Goal: Transaction & Acquisition: Purchase product/service

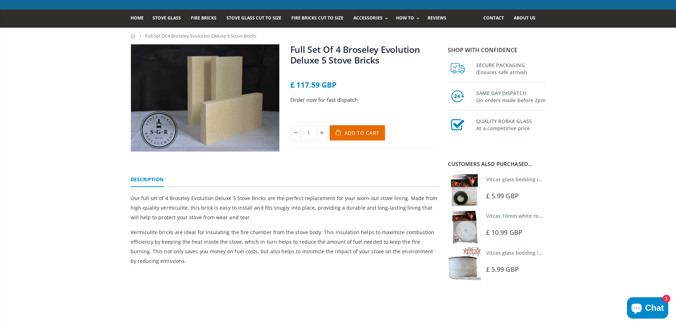
scroll to position [35, 0]
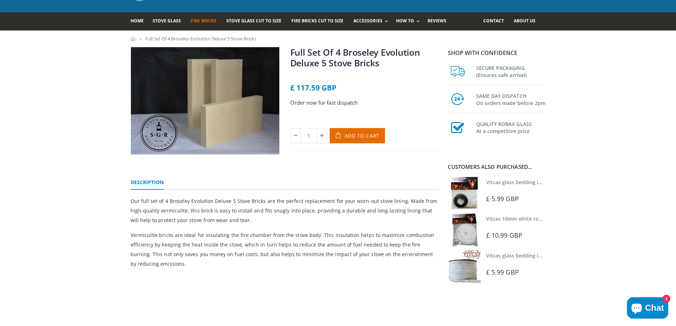
click at [206, 22] on span "Fire Bricks" at bounding box center [204, 21] width 26 height 6
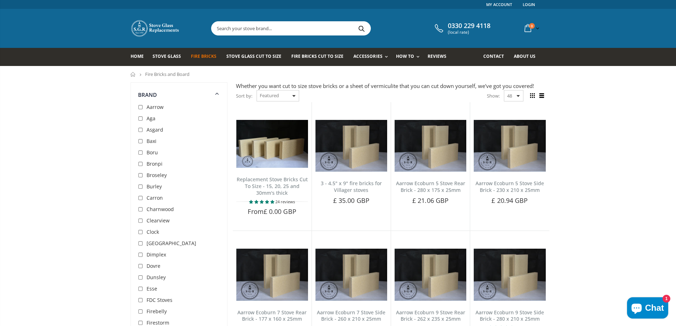
click at [140, 176] on input "checkbox" at bounding box center [141, 175] width 7 height 7
checkbox input "true"
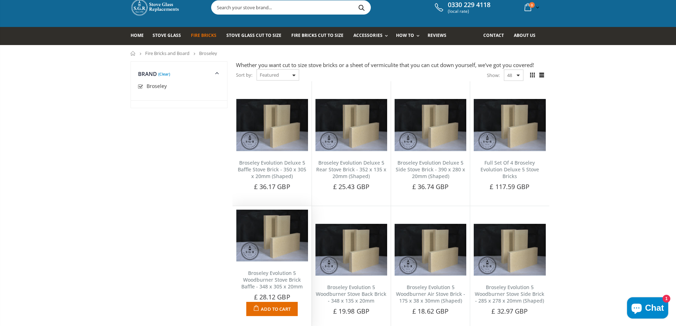
scroll to position [19, 0]
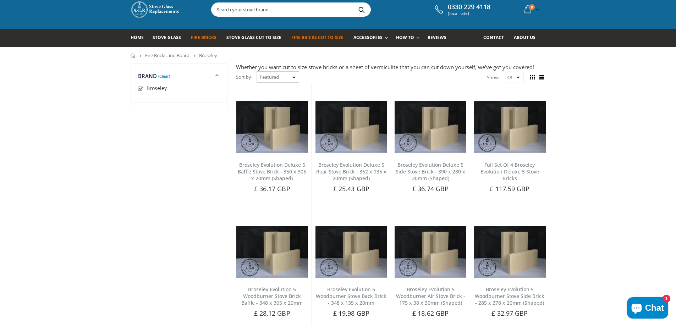
click at [312, 35] on span "Fire Bricks Cut To Size" at bounding box center [317, 37] width 52 height 6
